Goal: Task Accomplishment & Management: Manage account settings

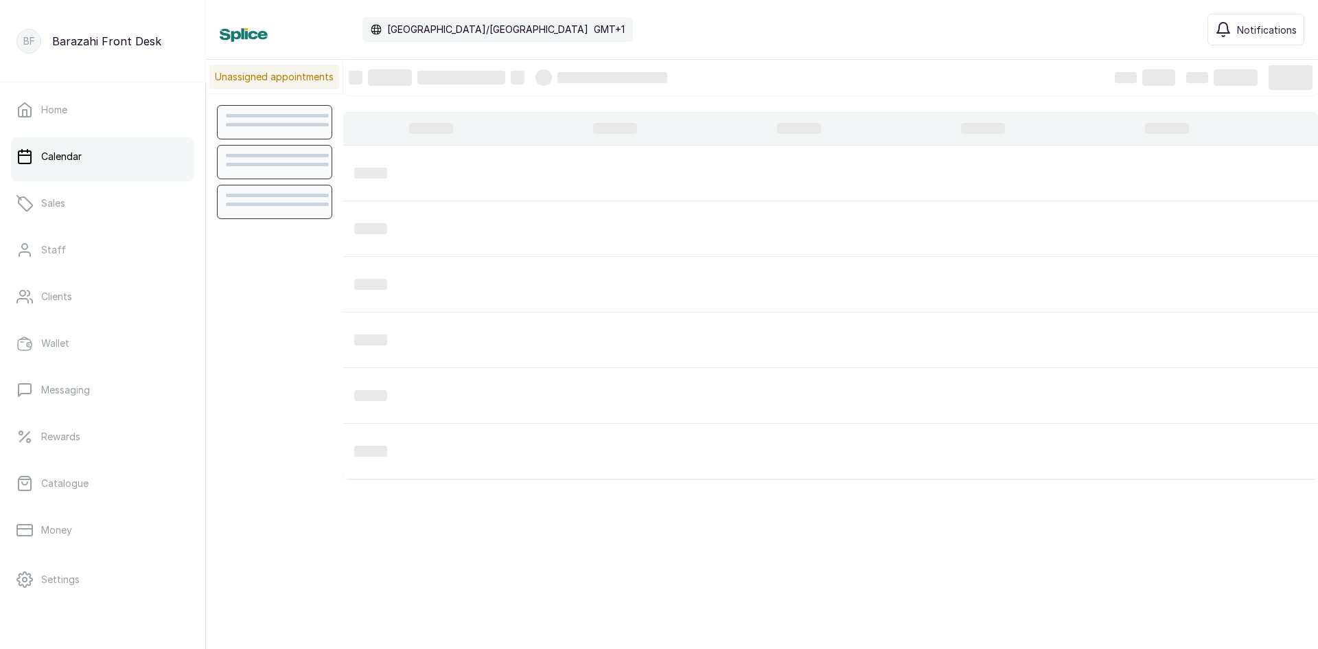
scroll to position [462, 0]
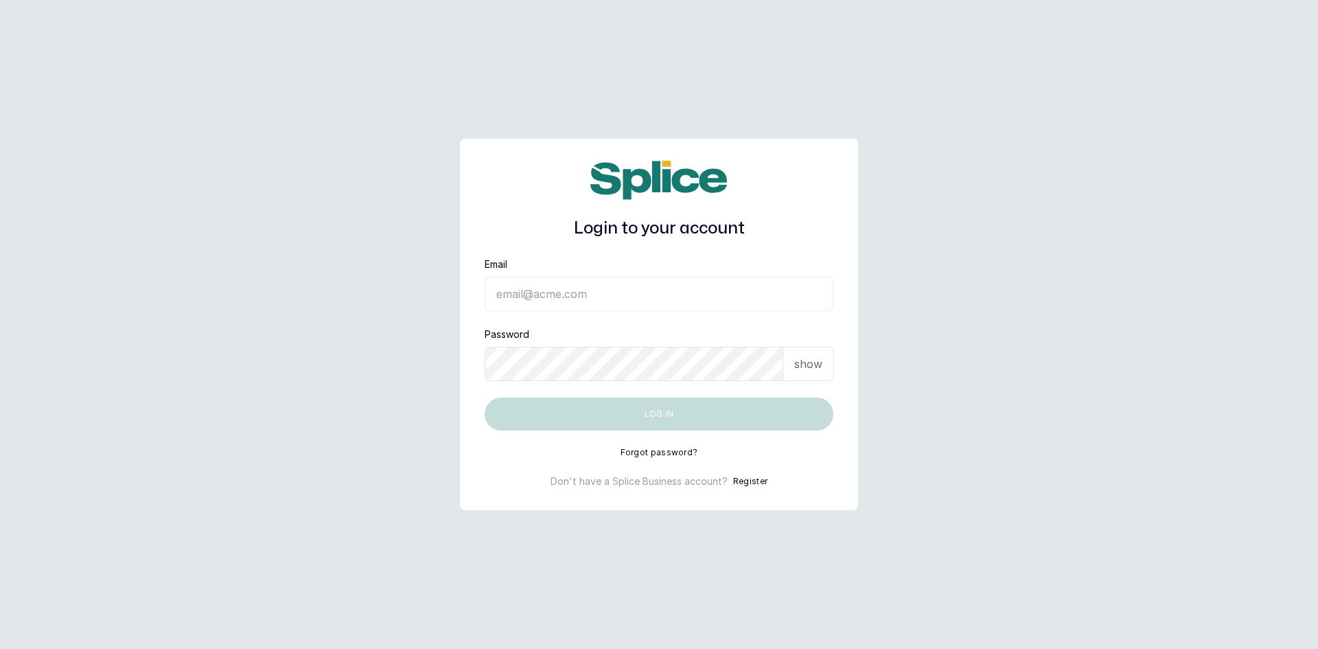
click at [551, 296] on input "Email" at bounding box center [659, 294] width 349 height 34
type input "sandraamanze012@gmail.com"
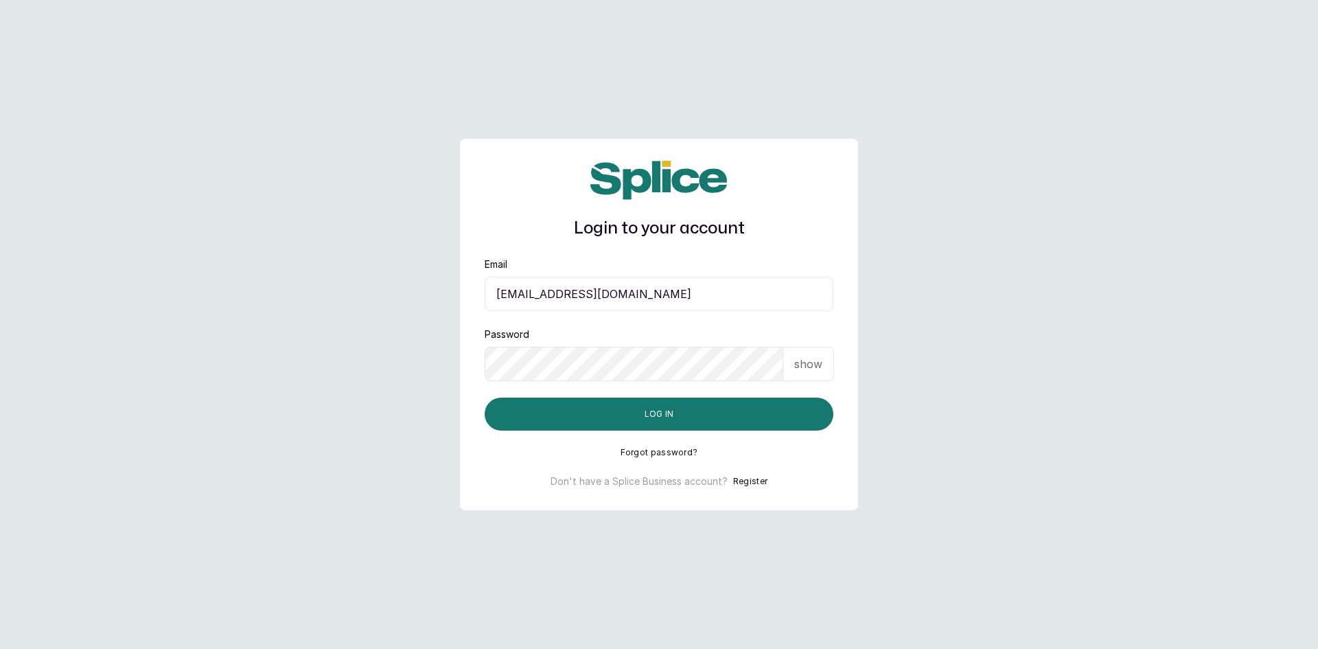
click at [811, 368] on p "show" at bounding box center [808, 364] width 28 height 16
click at [811, 368] on p "hide" at bounding box center [810, 364] width 21 height 16
click at [708, 409] on button "Log in" at bounding box center [659, 413] width 349 height 33
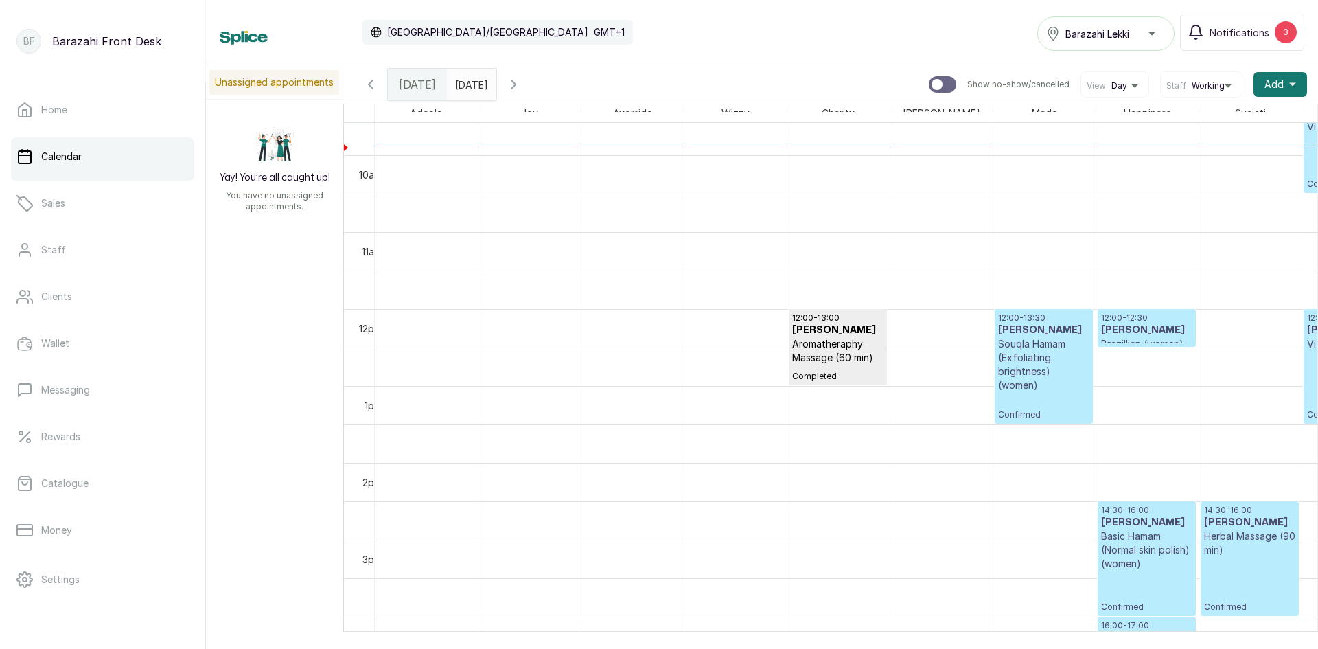
scroll to position [791, 0]
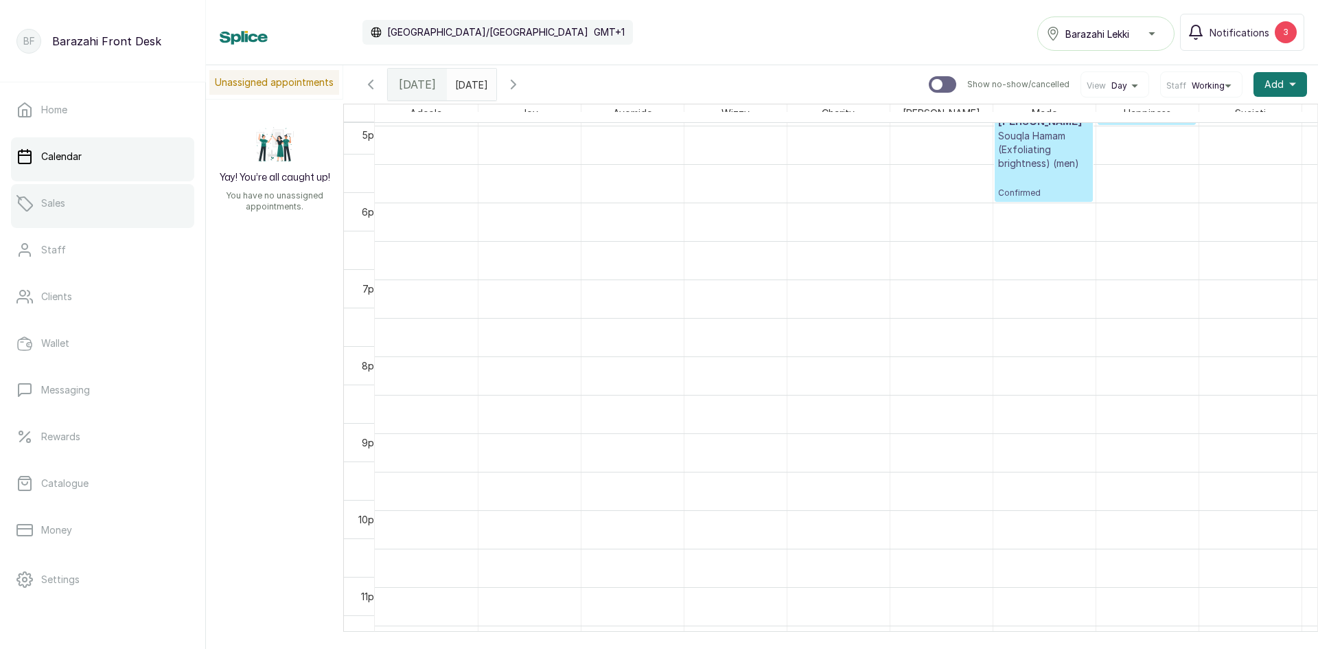
click at [97, 206] on link "Sales" at bounding box center [102, 203] width 183 height 38
